Goal: Check status: Check status

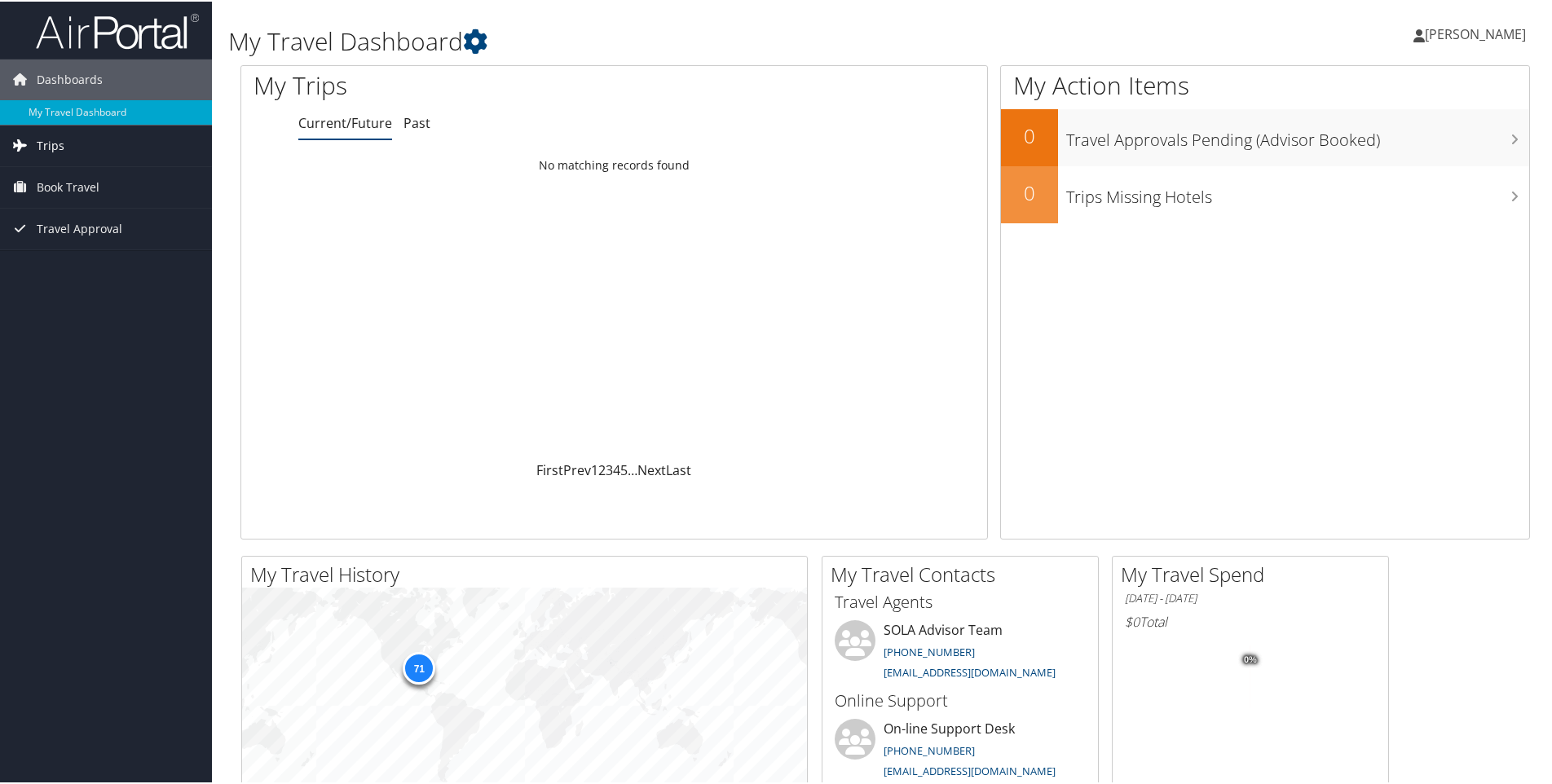
click at [50, 142] on span "Trips" at bounding box center [50, 144] width 28 height 41
click at [56, 171] on link "Current/Future Trips" at bounding box center [105, 177] width 212 height 25
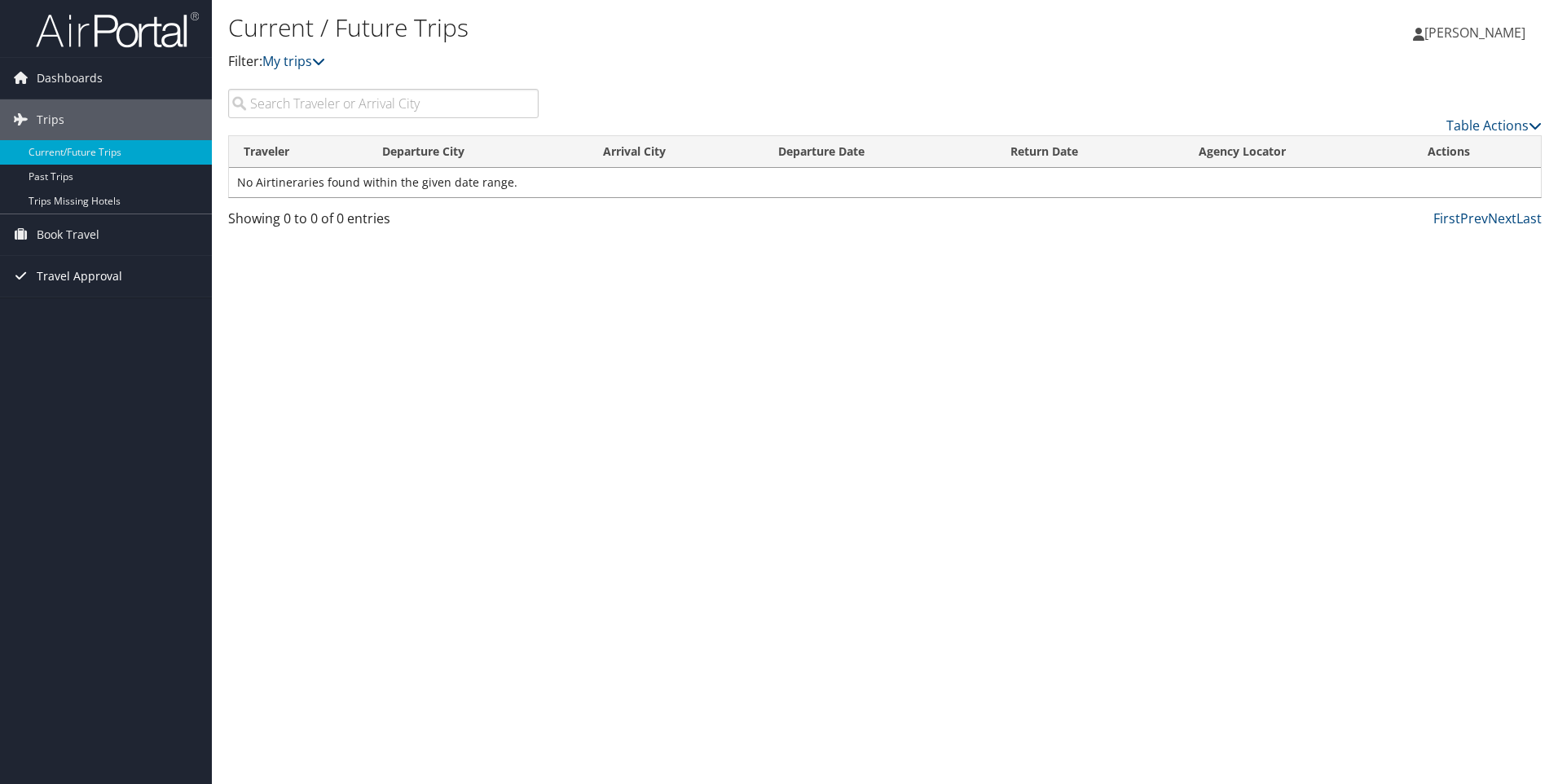
click at [72, 279] on span "Travel Approval" at bounding box center [79, 276] width 86 height 41
click at [70, 312] on link "Pending Trip Approvals" at bounding box center [105, 308] width 212 height 25
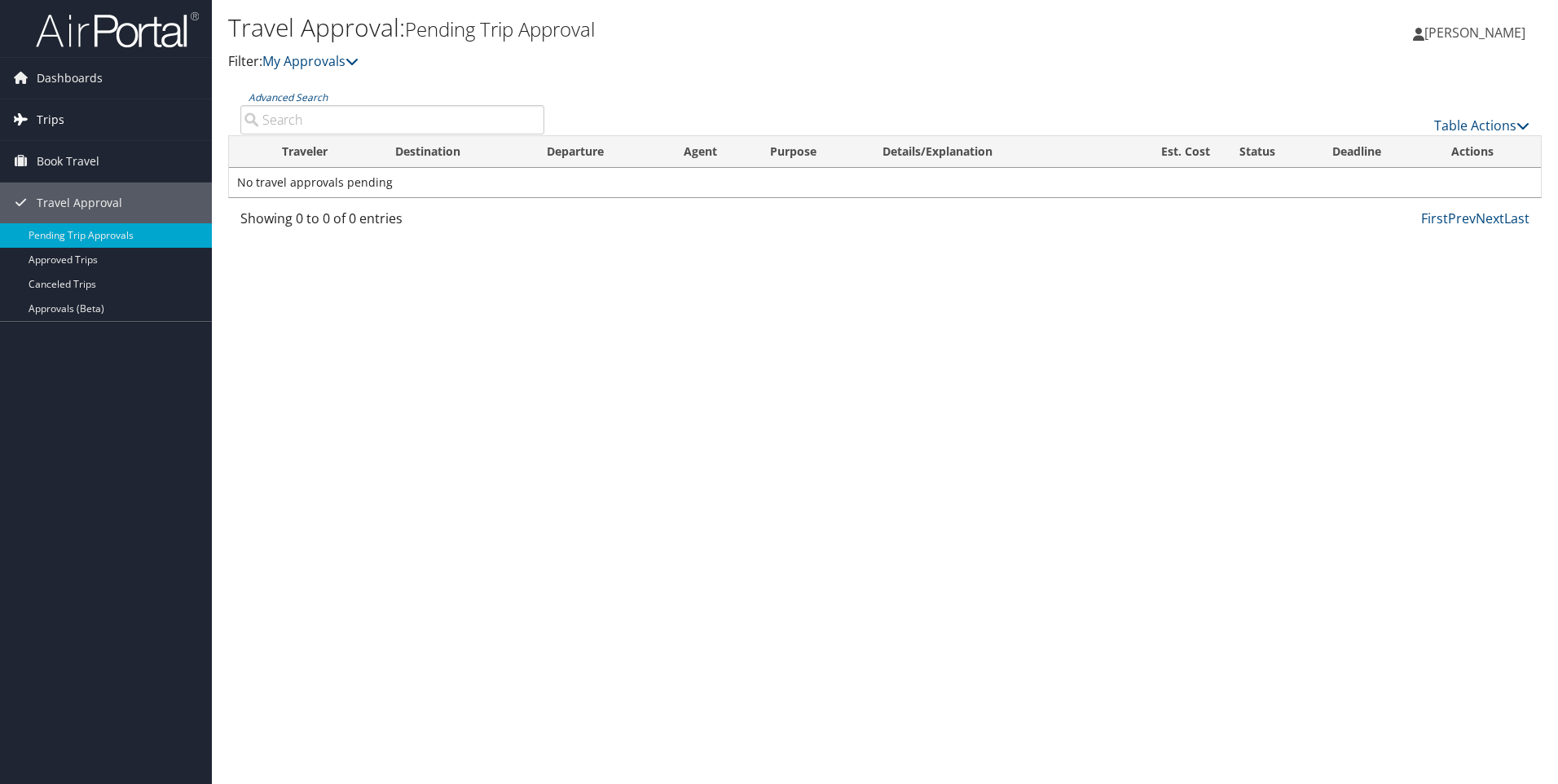
click at [47, 120] on span "Trips" at bounding box center [50, 120] width 28 height 41
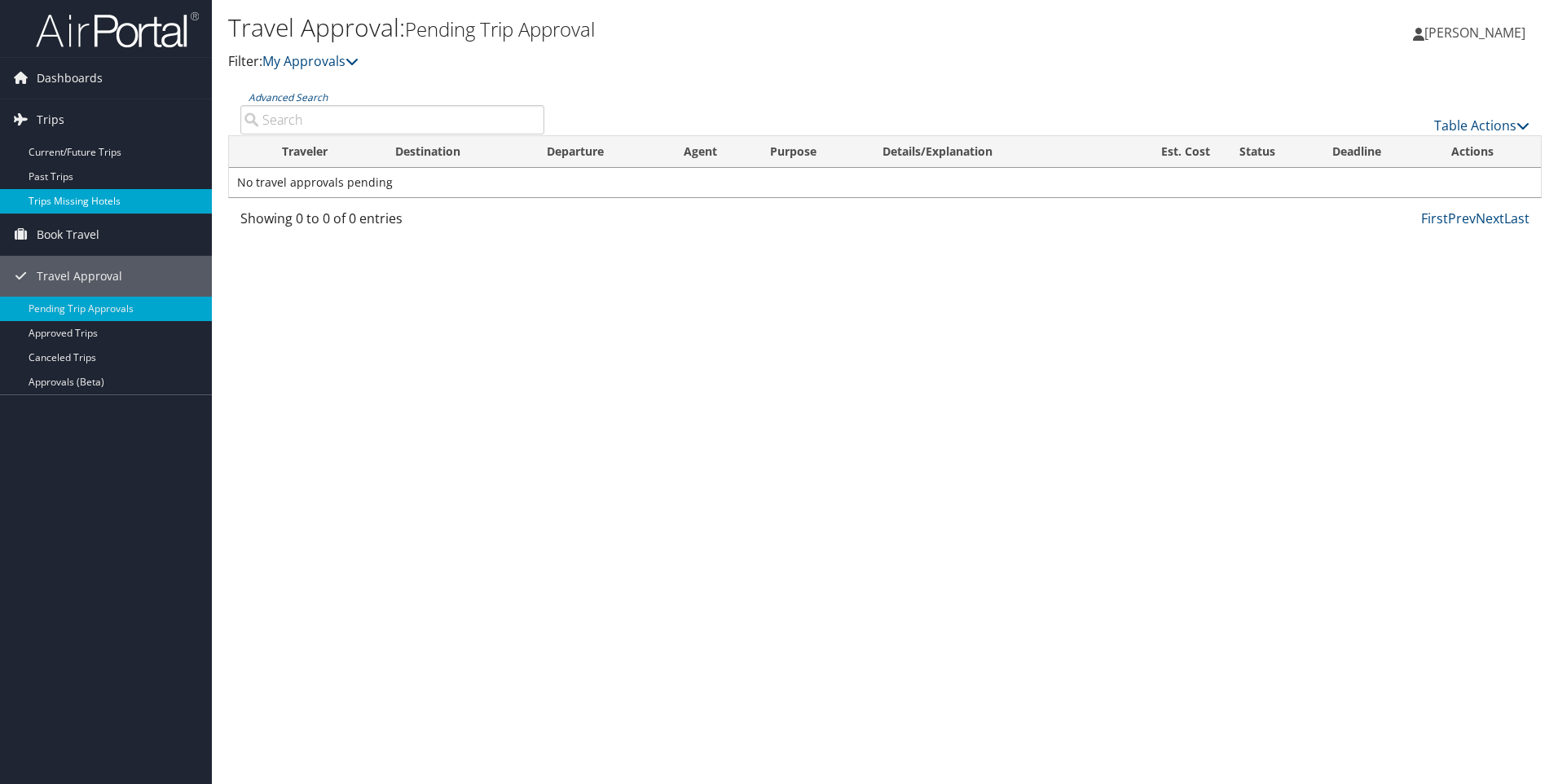
click at [60, 200] on link "Trips Missing Hotels" at bounding box center [105, 201] width 212 height 25
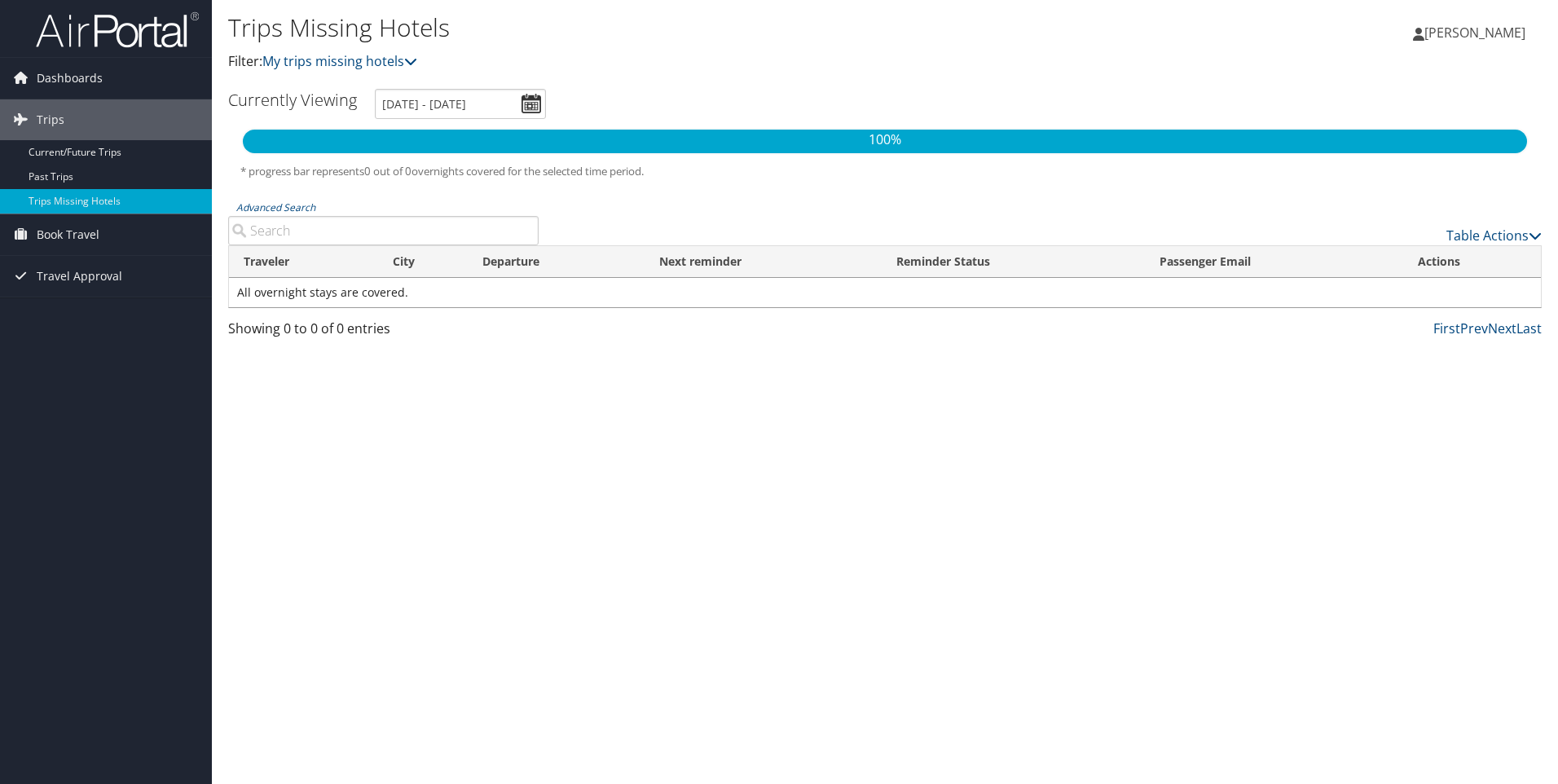
click at [258, 230] on input "Advanced Search" at bounding box center [383, 230] width 310 height 30
click at [57, 80] on span "Dashboards" at bounding box center [70, 78] width 66 height 41
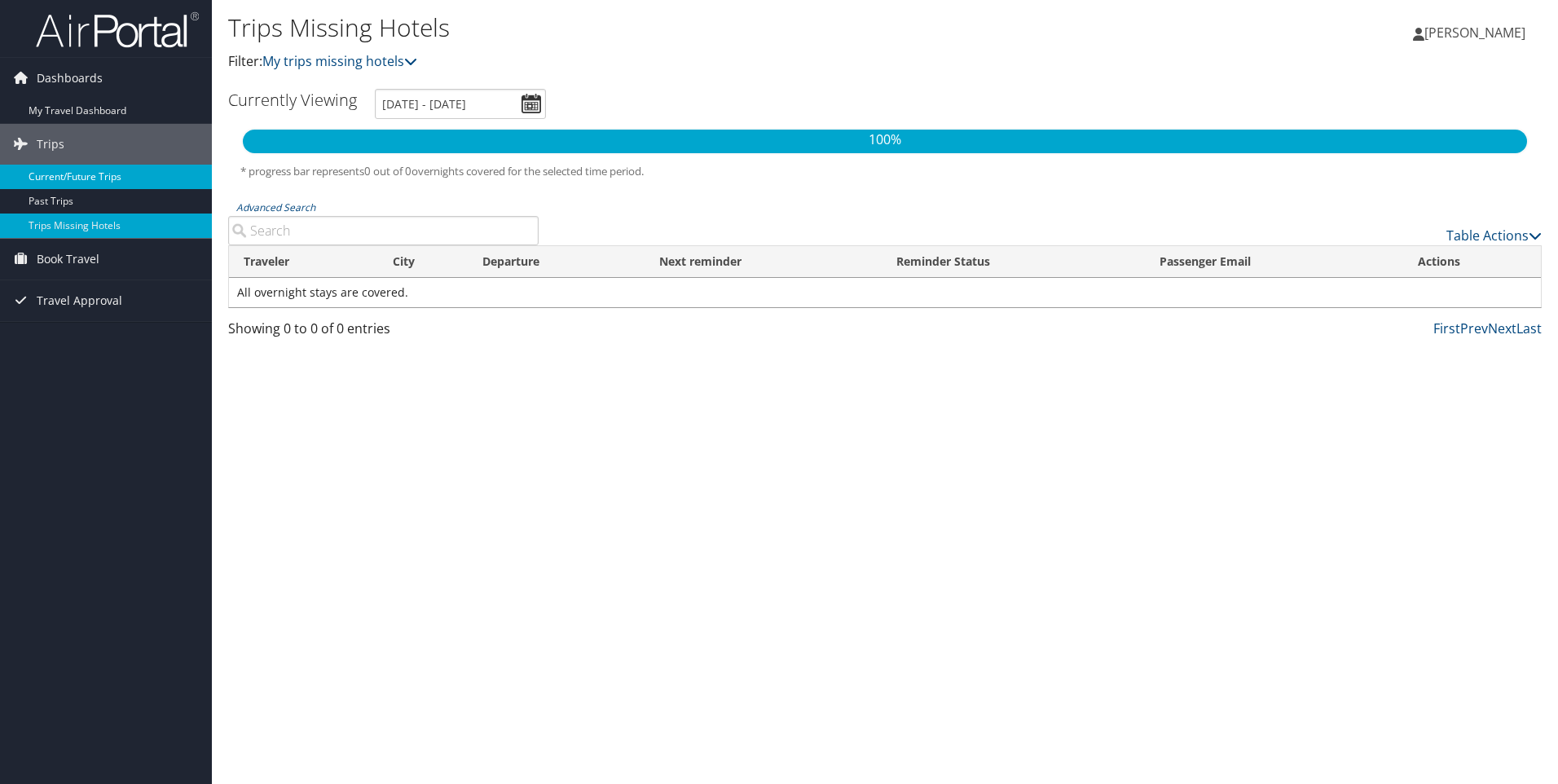
click at [69, 172] on link "Current/Future Trips" at bounding box center [105, 177] width 212 height 25
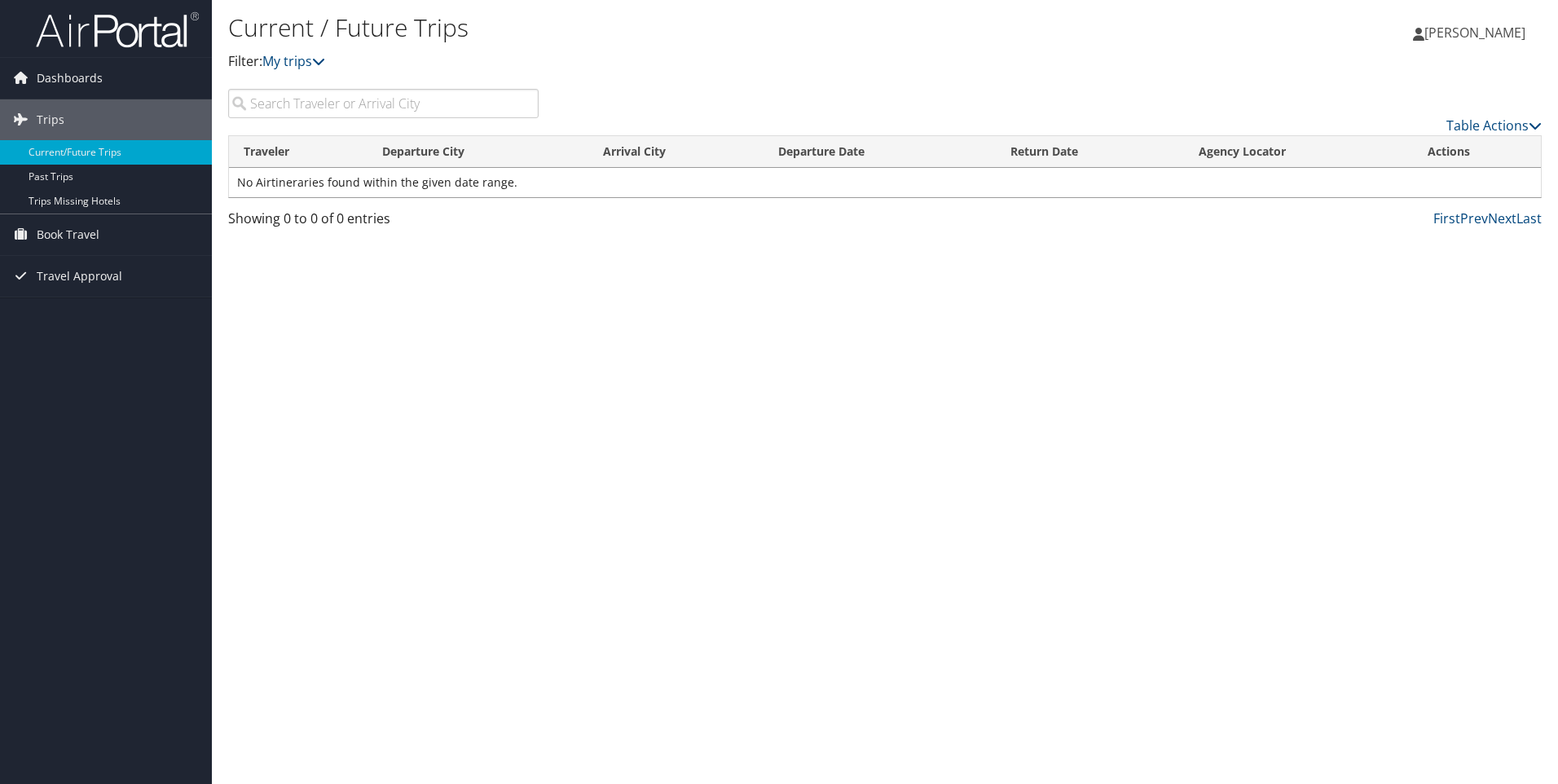
click at [292, 104] on input "search" at bounding box center [383, 104] width 310 height 30
drag, startPoint x: 408, startPoint y: 92, endPoint x: 403, endPoint y: 99, distance: 8.6
click at [408, 93] on input "search" at bounding box center [383, 104] width 310 height 30
click at [401, 108] on input "search" at bounding box center [383, 104] width 310 height 30
type input "[PERSON_NAME]"
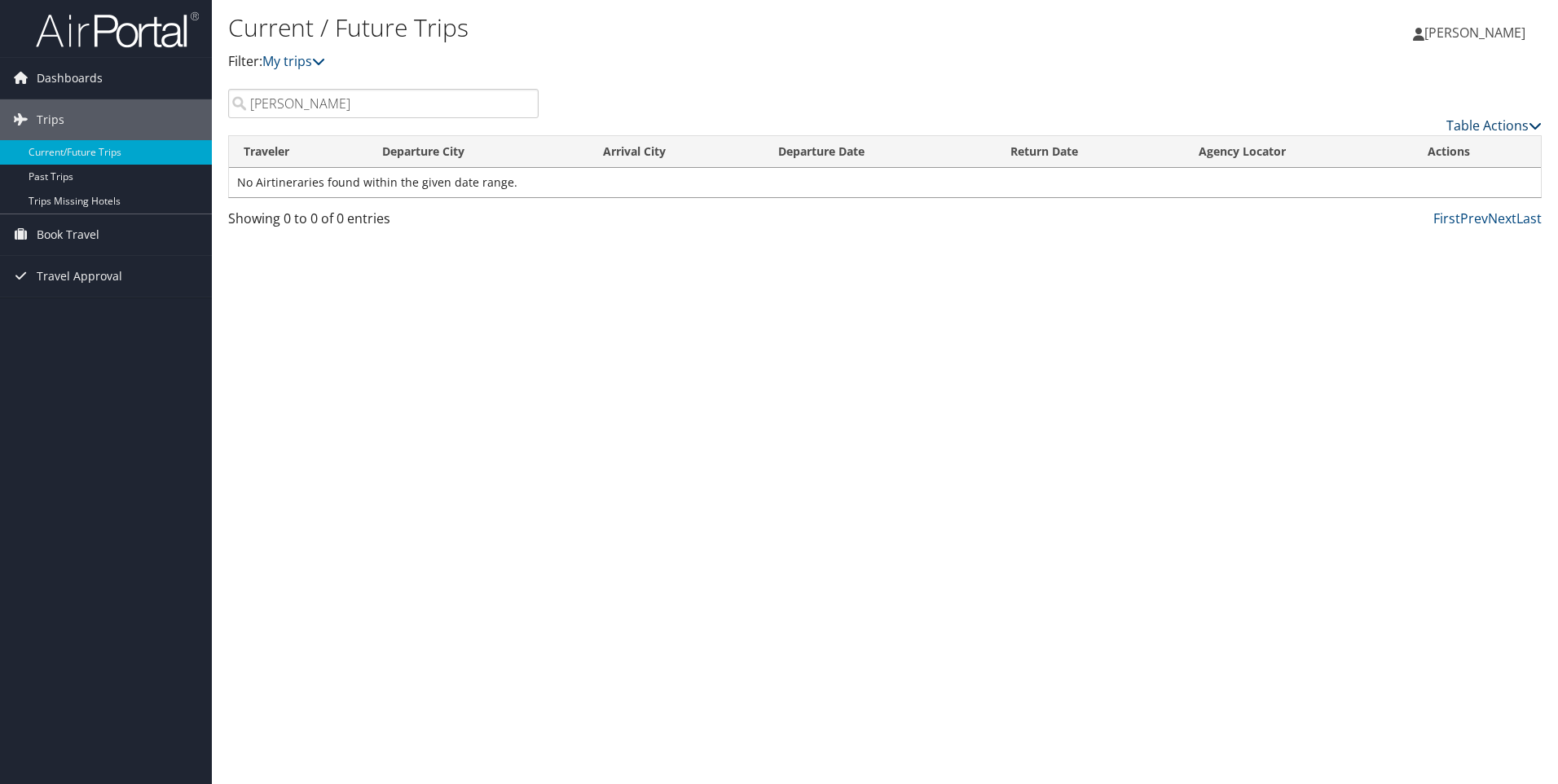
click at [1496, 125] on link "Table Actions" at bounding box center [1493, 125] width 95 height 18
click at [1496, 125] on div at bounding box center [779, 392] width 1558 height 784
click at [1460, 33] on span "[PERSON_NAME]" at bounding box center [1475, 32] width 101 height 18
click at [302, 60] on link "My trips" at bounding box center [294, 60] width 63 height 18
click at [325, 62] on icon at bounding box center [318, 60] width 13 height 13
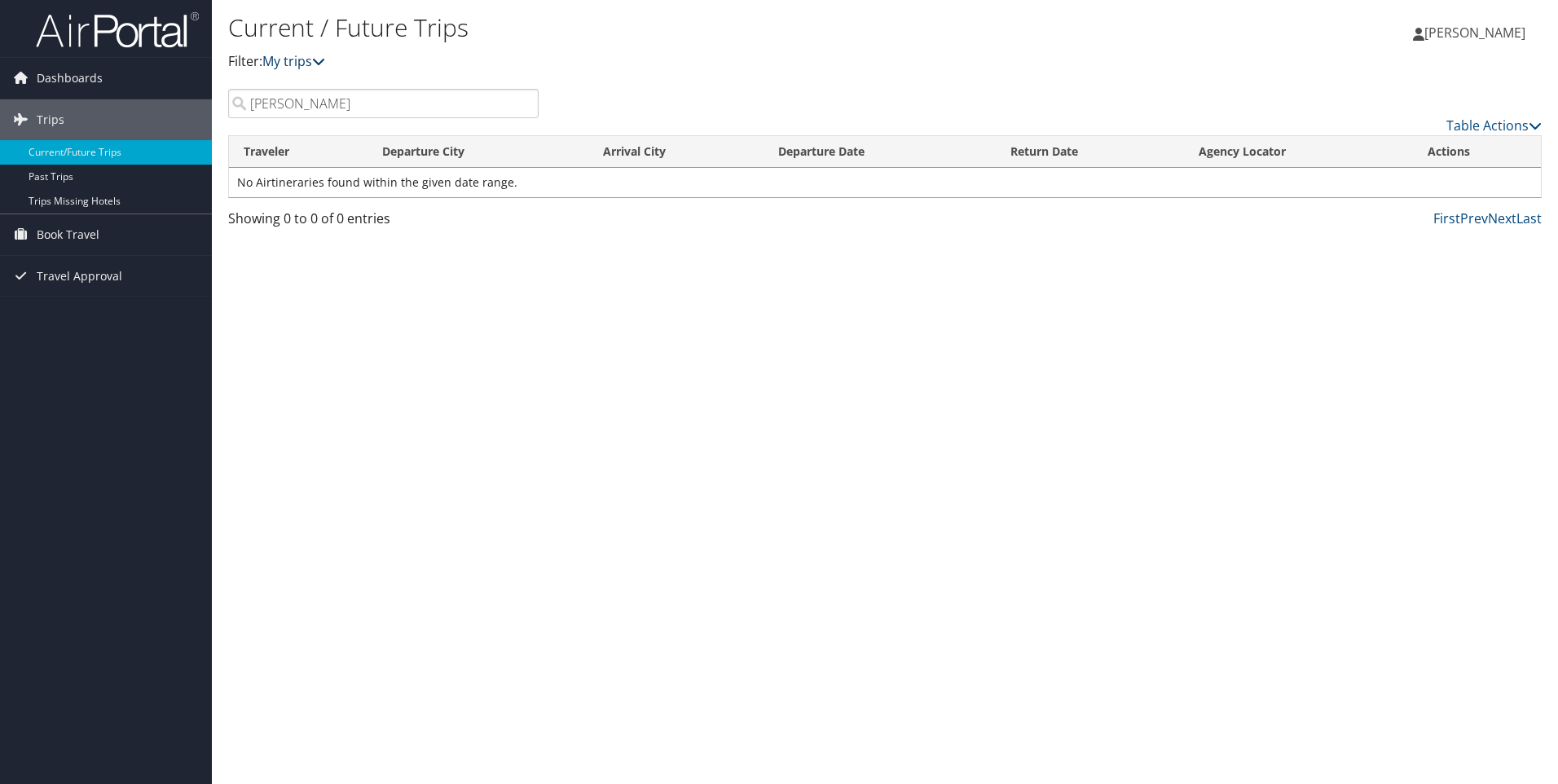
click at [301, 62] on link "My trips" at bounding box center [294, 60] width 63 height 18
click at [359, 107] on input "[PERSON_NAME]" at bounding box center [383, 104] width 310 height 30
drag, startPoint x: 418, startPoint y: 110, endPoint x: 198, endPoint y: 94, distance: 220.6
click at [198, 94] on div "Dashboards My Travel Dashboard Trips Current/Future Trips Past Trips Trips Miss…" at bounding box center [779, 392] width 1558 height 784
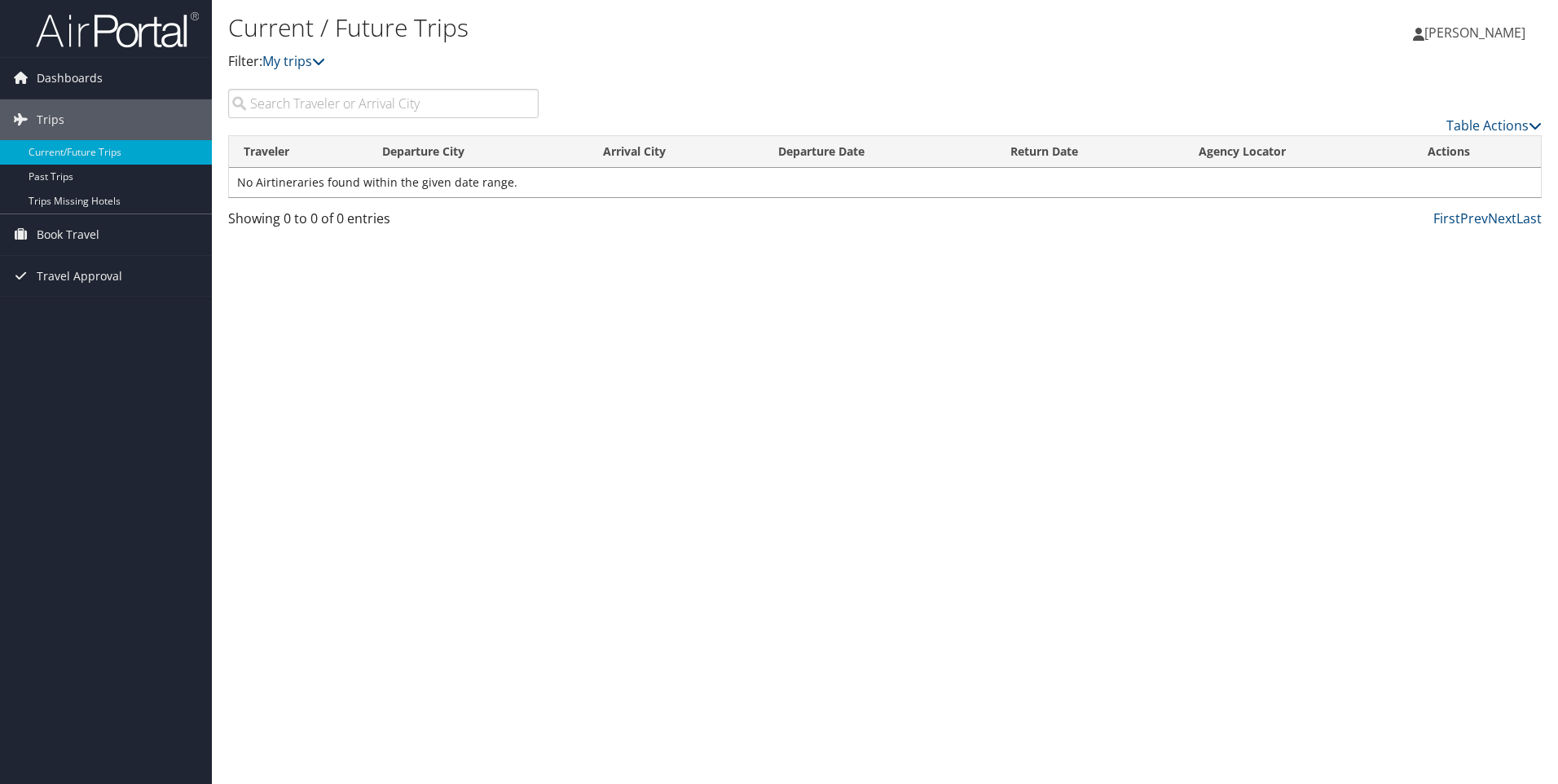
click at [387, 104] on input "search" at bounding box center [383, 104] width 310 height 30
click at [52, 150] on link "Current/Future Trips" at bounding box center [105, 152] width 212 height 25
click at [263, 104] on input "search" at bounding box center [383, 104] width 310 height 30
